Goal: Information Seeking & Learning: Learn about a topic

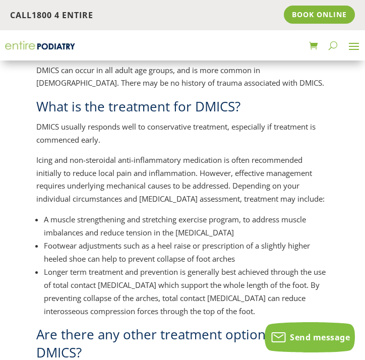
scroll to position [513, 0]
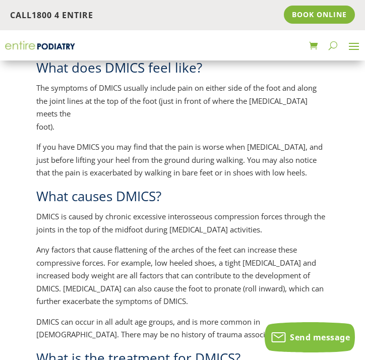
scroll to position [260, 0]
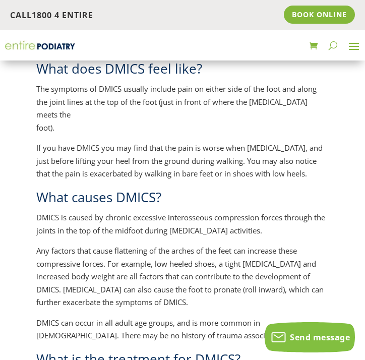
click at [116, 68] on span "What does DMICS feel like?" at bounding box center [120, 68] width 169 height 18
copy span "DMICS"
click at [116, 68] on span "What does DMICS feel like?" at bounding box center [120, 68] width 169 height 18
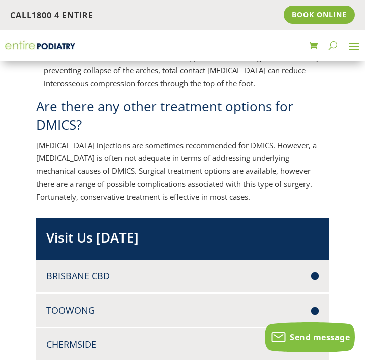
scroll to position [741, 0]
